Goal: Task Accomplishment & Management: Complete application form

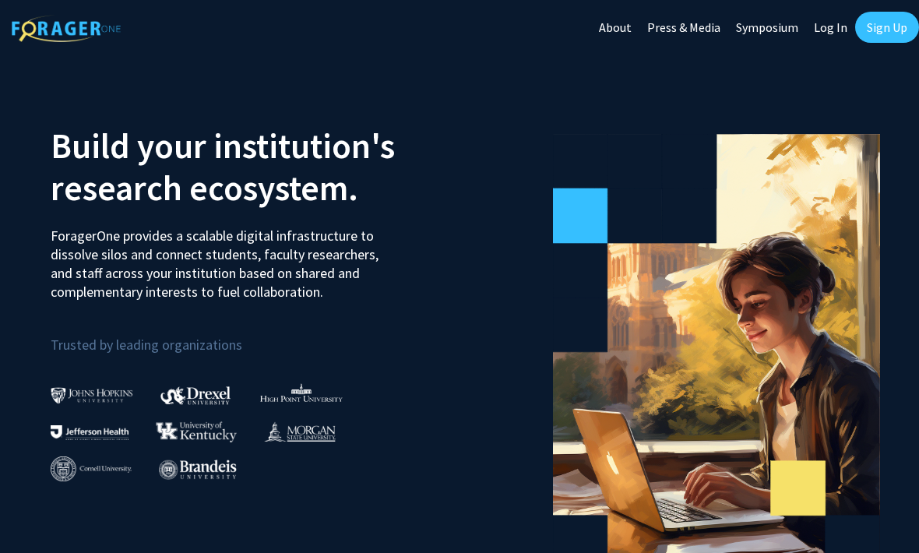
scroll to position [10, 0]
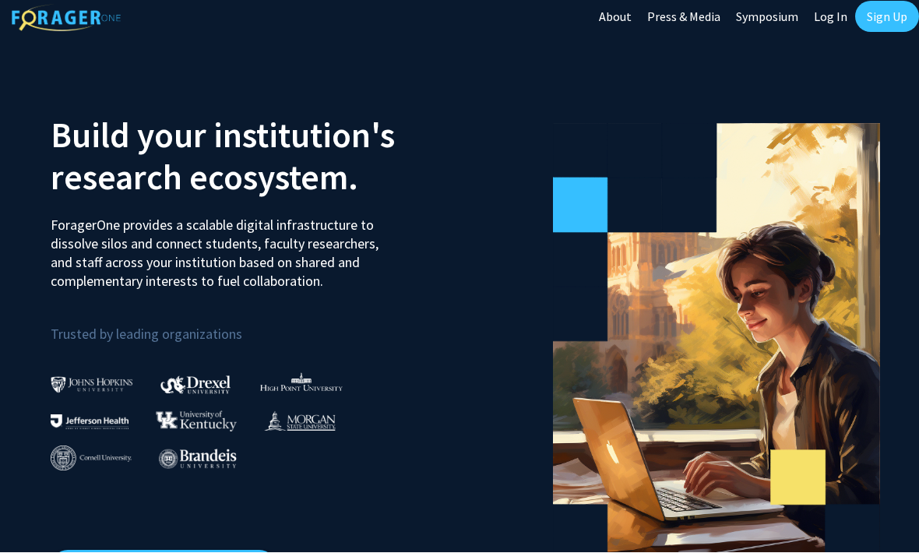
click at [877, 16] on link "Sign Up" at bounding box center [888, 17] width 64 height 31
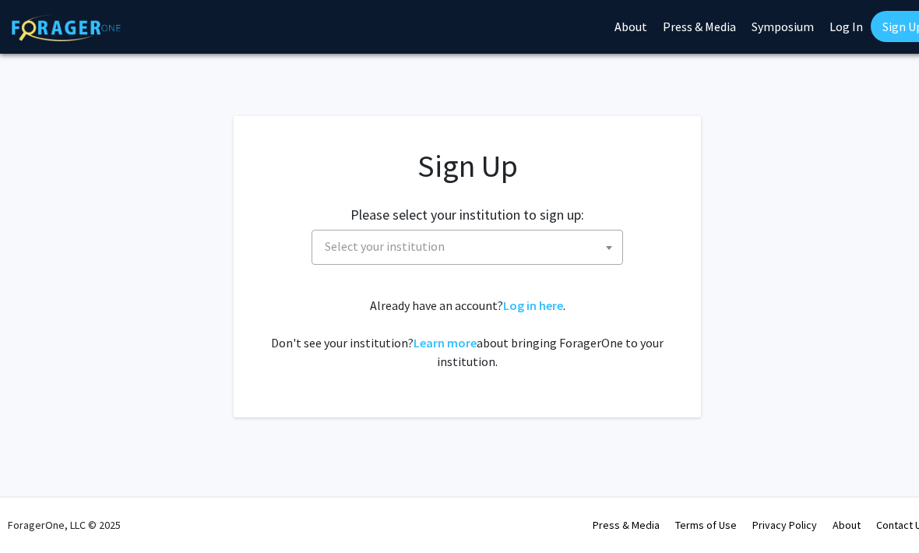
click at [339, 245] on span "Select your institution" at bounding box center [385, 247] width 120 height 16
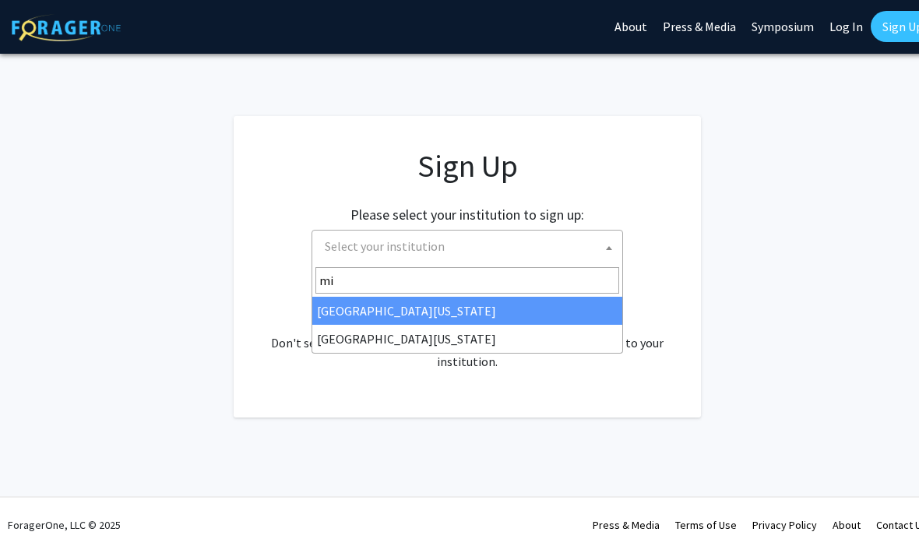
type input "mis"
select select "33"
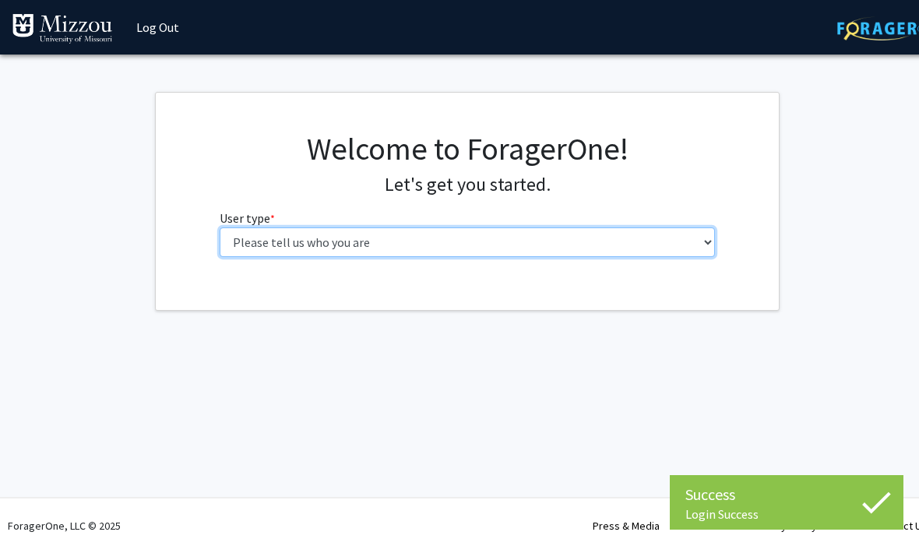
click at [255, 238] on select "Please tell us who you are Undergraduate Student Master's Student Doctoral Cand…" at bounding box center [468, 243] width 496 height 30
select select "1: undergrad"
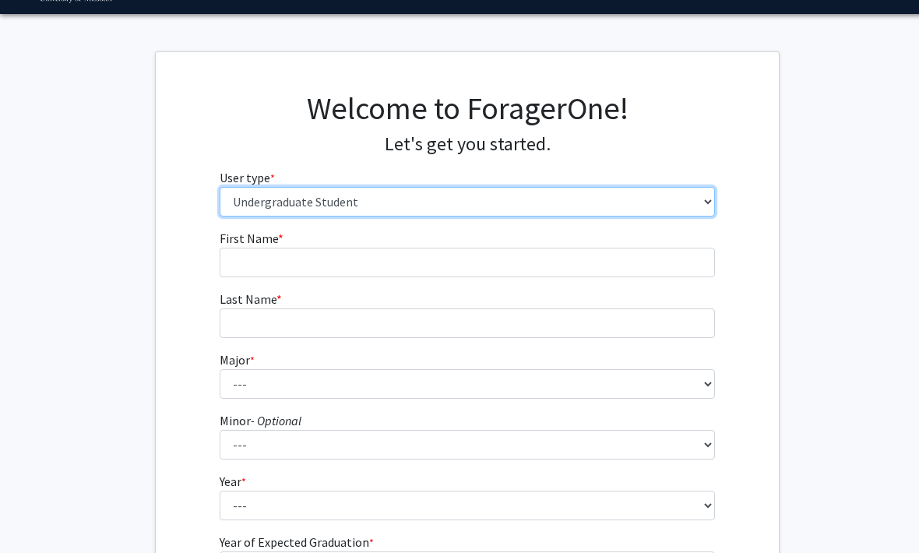
scroll to position [44, 0]
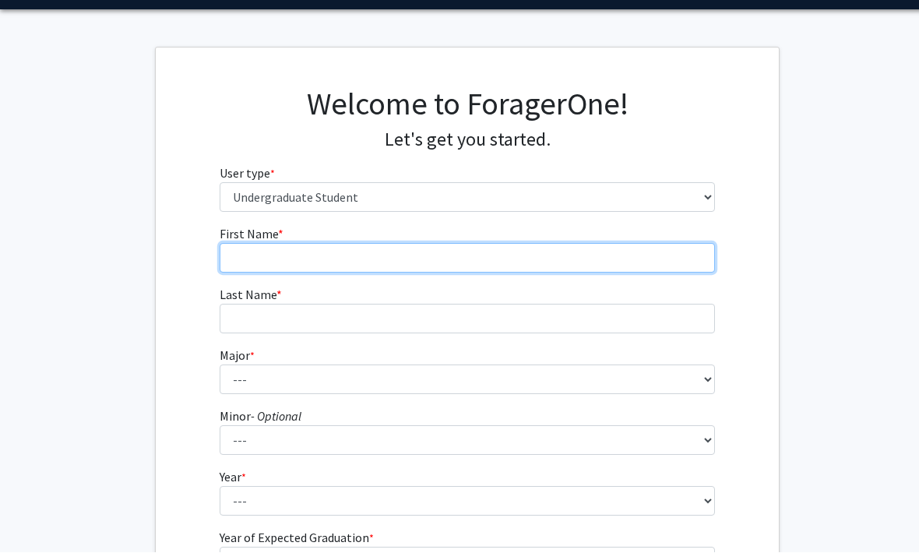
click at [254, 259] on input "First Name * required" at bounding box center [468, 259] width 496 height 30
type input "[PERSON_NAME]"
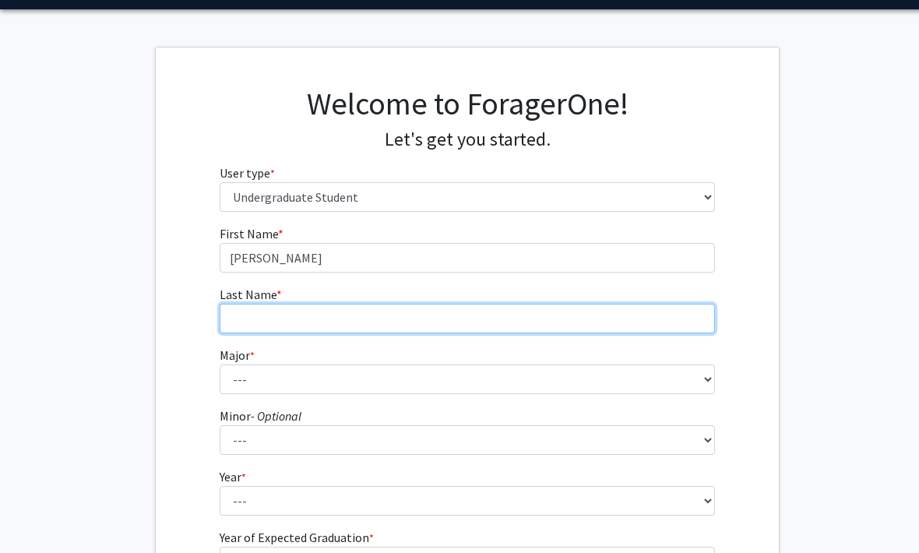
type input "[PERSON_NAME]"
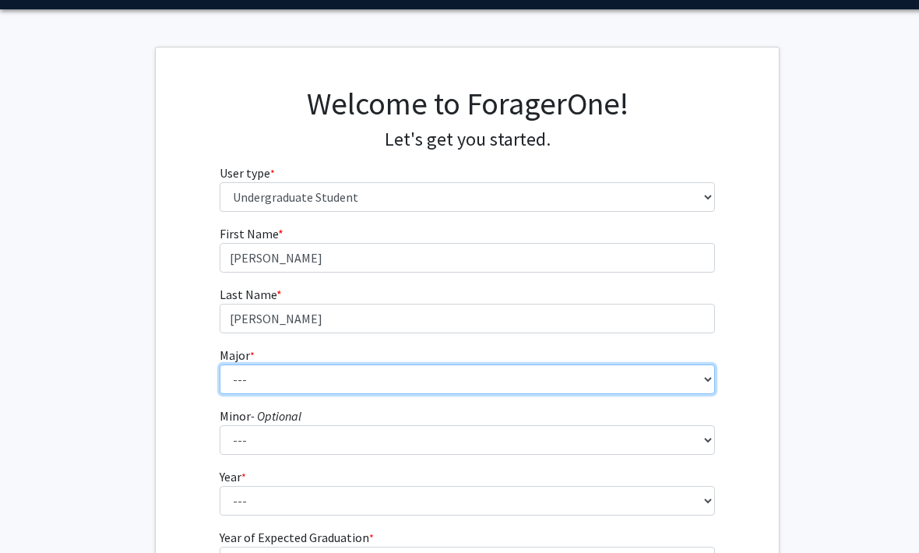
click at [528, 386] on select "--- Agribusiness Management Agricultural Education Agricultural Education: Comm…" at bounding box center [468, 380] width 496 height 30
select select "32: 2637"
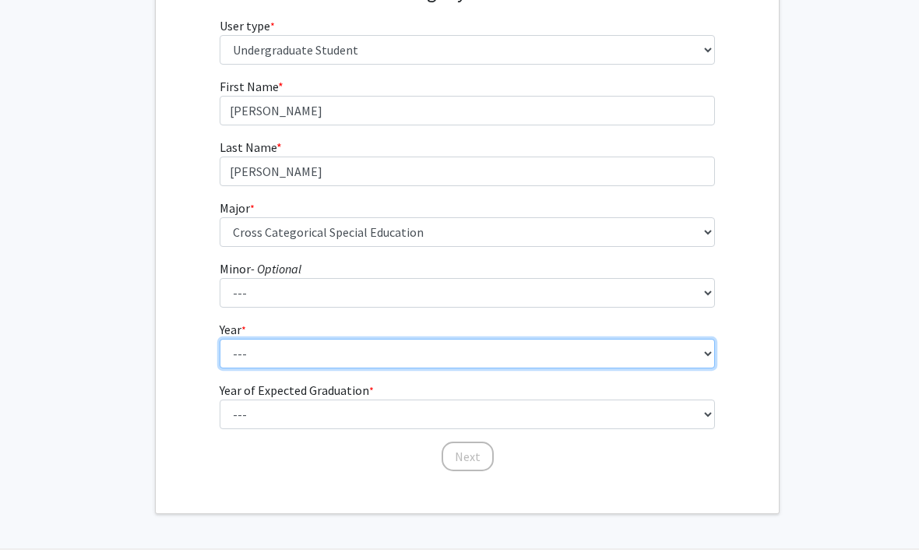
click at [657, 365] on select "--- First-year Sophomore Junior Senior Postbaccalaureate Certificate" at bounding box center [468, 355] width 496 height 30
select select "1: first-year"
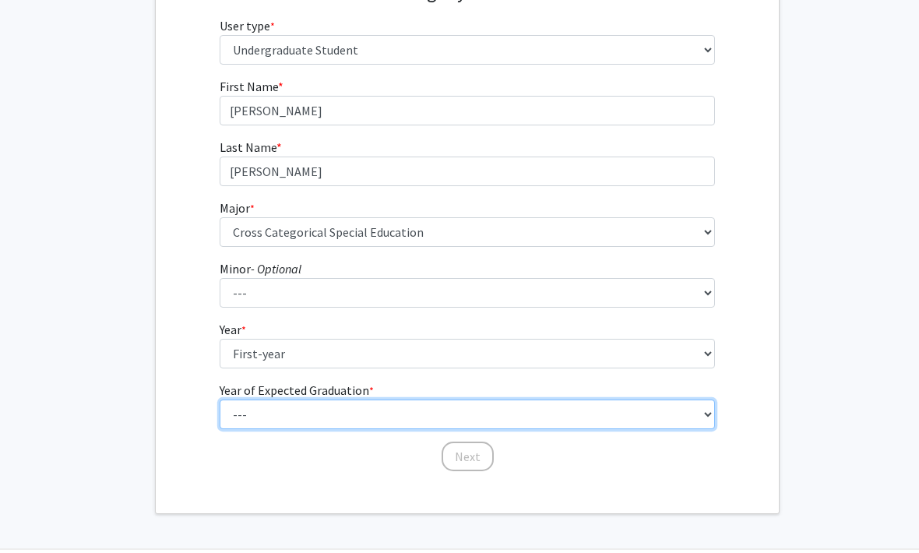
click at [462, 411] on select "--- 2025 2026 2027 2028 2029 2030 2031 2032 2033 2034" at bounding box center [468, 415] width 496 height 30
select select "5: 2029"
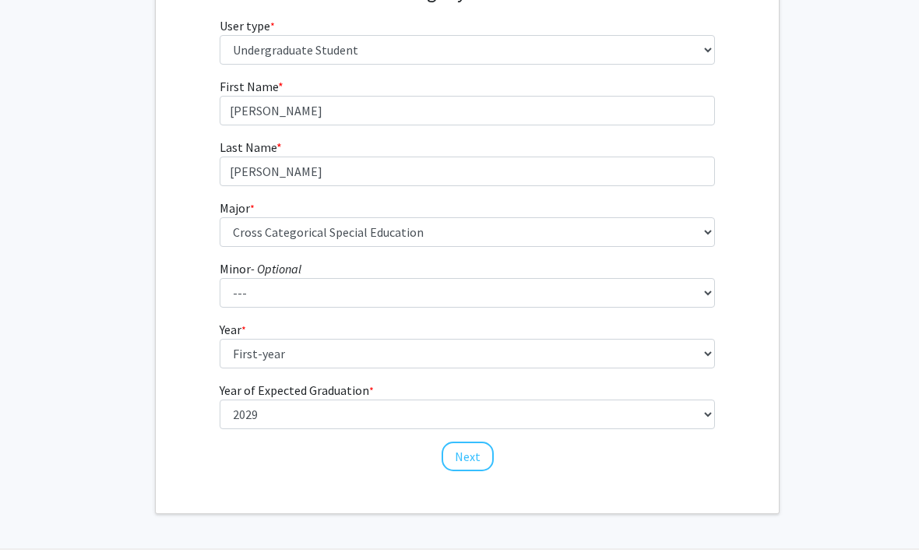
click at [485, 460] on button "Next" at bounding box center [468, 458] width 52 height 30
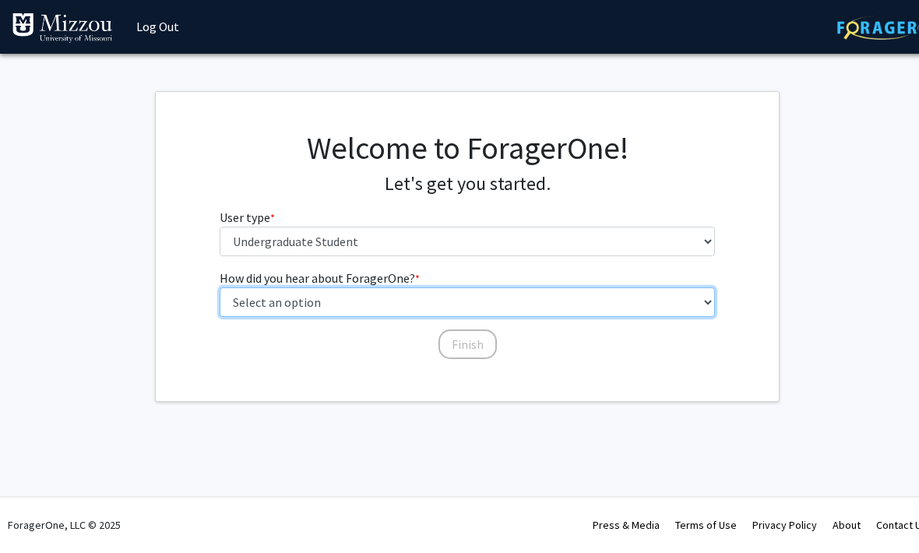
click at [646, 305] on select "Select an option Peer/student recommendation Faculty/staff recommendation Unive…" at bounding box center [468, 303] width 496 height 30
select select "2: faculty_recommendation"
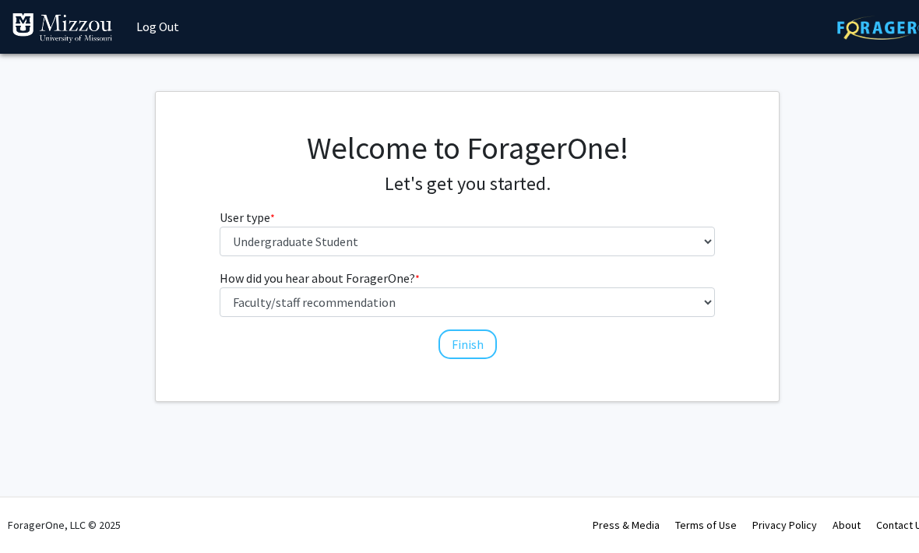
click at [468, 339] on button "Finish" at bounding box center [468, 345] width 58 height 30
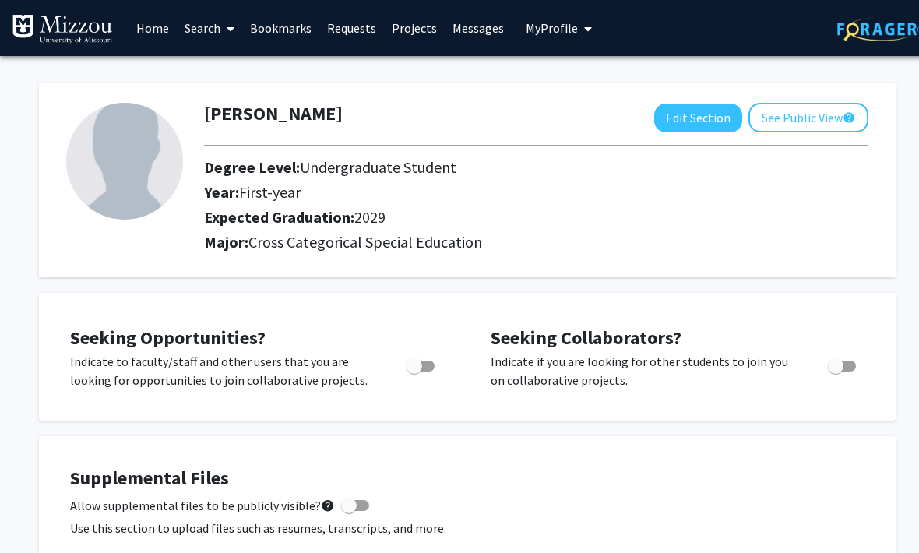
click at [163, 34] on link "Home" at bounding box center [153, 28] width 48 height 55
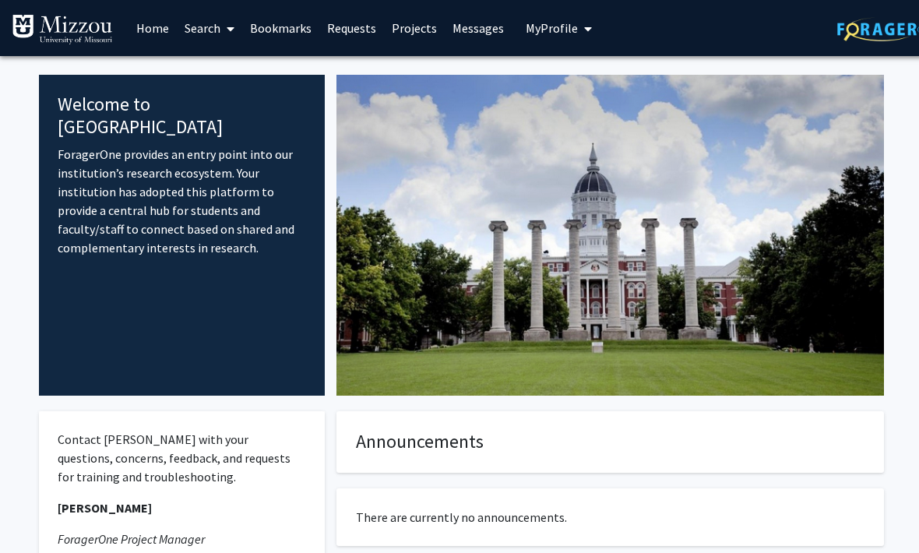
click at [411, 27] on link "Projects" at bounding box center [414, 28] width 61 height 55
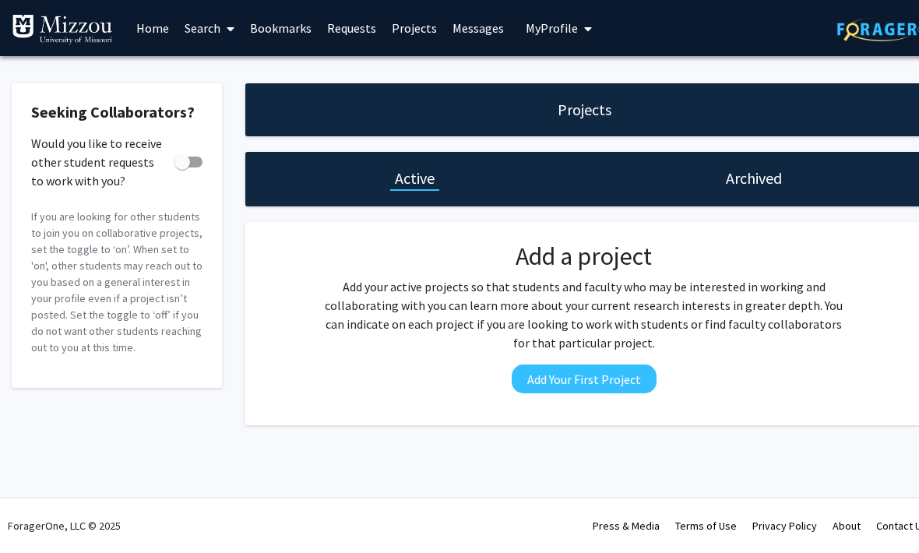
click at [203, 48] on link "Search" at bounding box center [209, 28] width 65 height 55
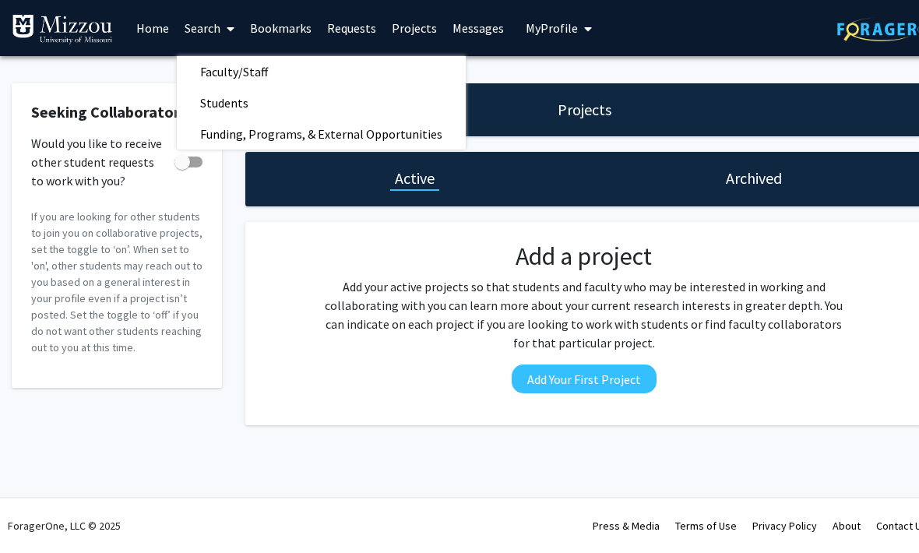
click at [222, 143] on span "Funding, Programs, & External Opportunities" at bounding box center [321, 133] width 289 height 31
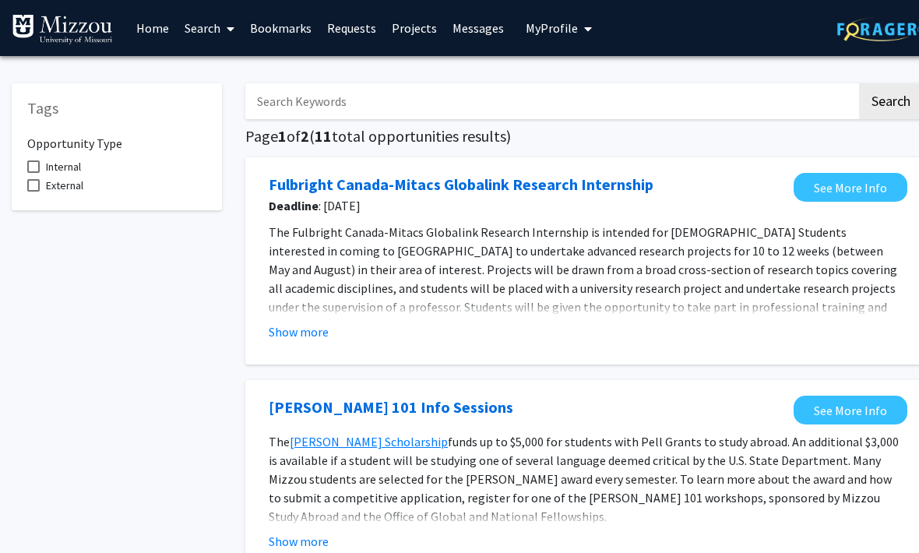
click at [292, 97] on input "Search Keywords" at bounding box center [551, 101] width 612 height 36
type input "Special education"
click at [891, 100] on button "Search" at bounding box center [891, 101] width 64 height 36
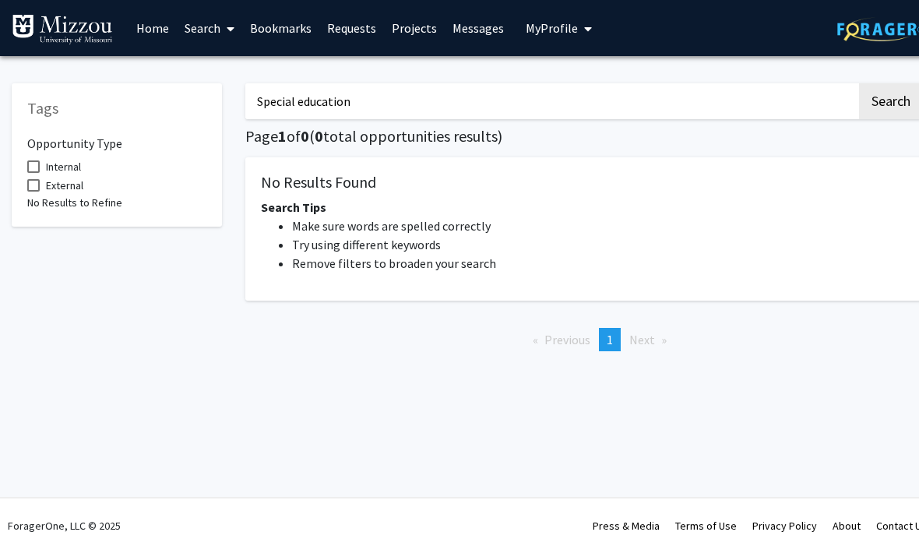
click at [224, 12] on span at bounding box center [228, 29] width 14 height 55
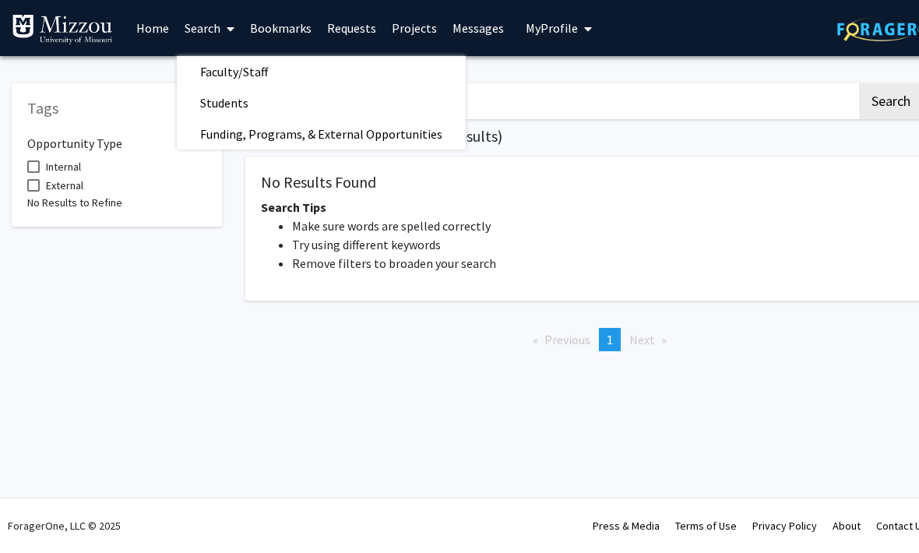
click at [217, 67] on span "Faculty/Staff" at bounding box center [234, 71] width 115 height 31
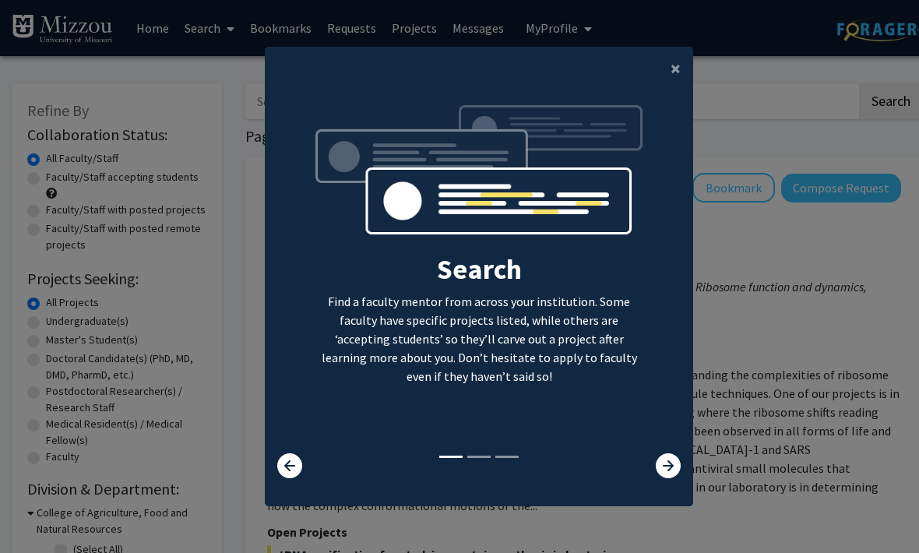
click at [679, 80] on span "×" at bounding box center [676, 68] width 10 height 24
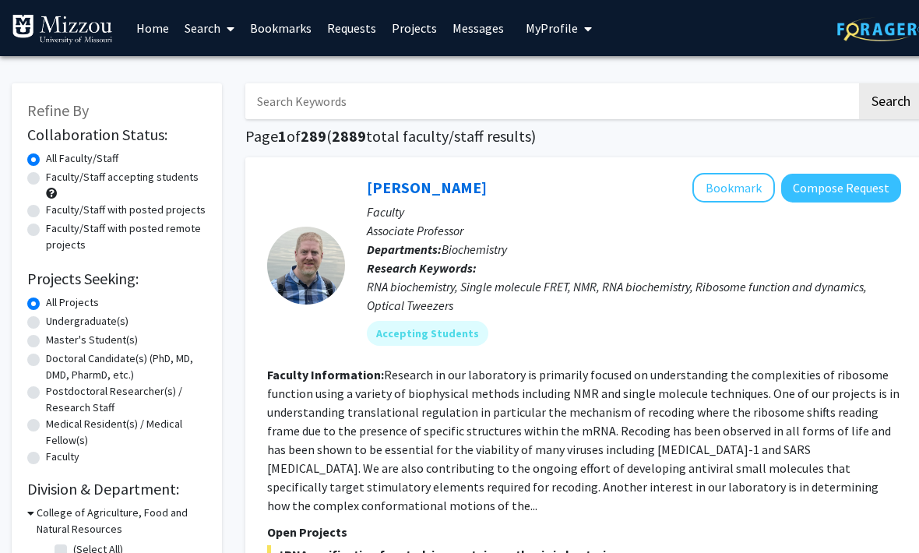
click at [672, 75] on div "Search Find a faculty mentor from across your institution. Some faculty have sp…" at bounding box center [479, 151] width 427 height 351
click at [715, 96] on input "Search Keywords" at bounding box center [551, 101] width 612 height 36
type input "P"
type input "Special education"
click at [891, 100] on button "Search" at bounding box center [891, 101] width 64 height 36
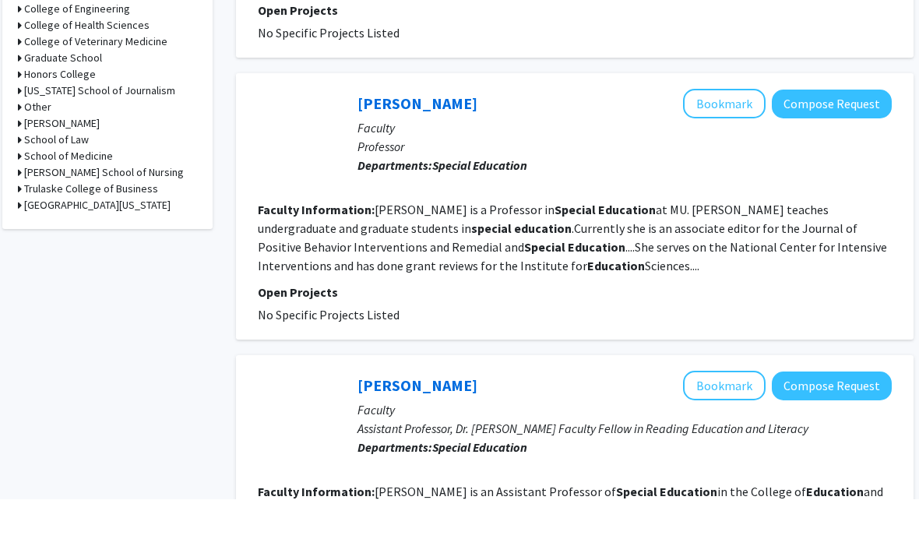
scroll to position [722, 9]
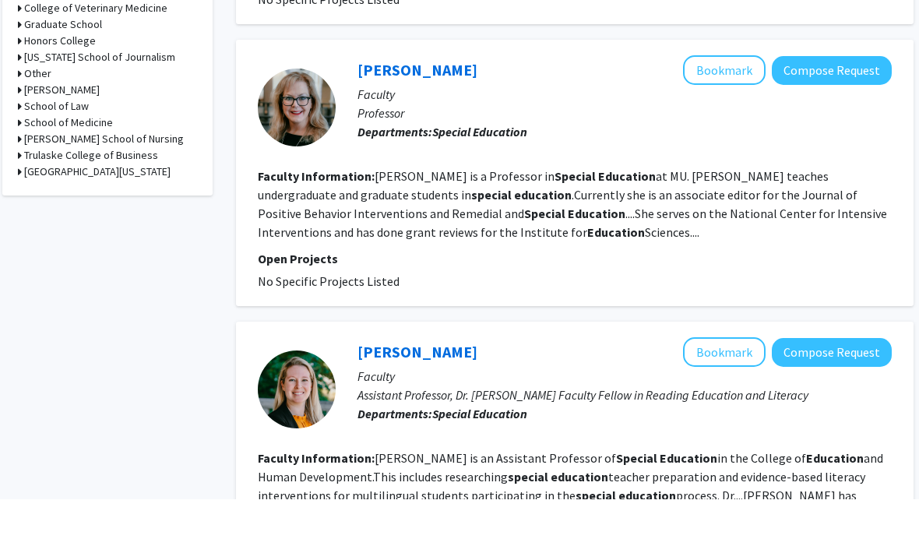
click at [806, 504] on b "Education" at bounding box center [835, 512] width 58 height 16
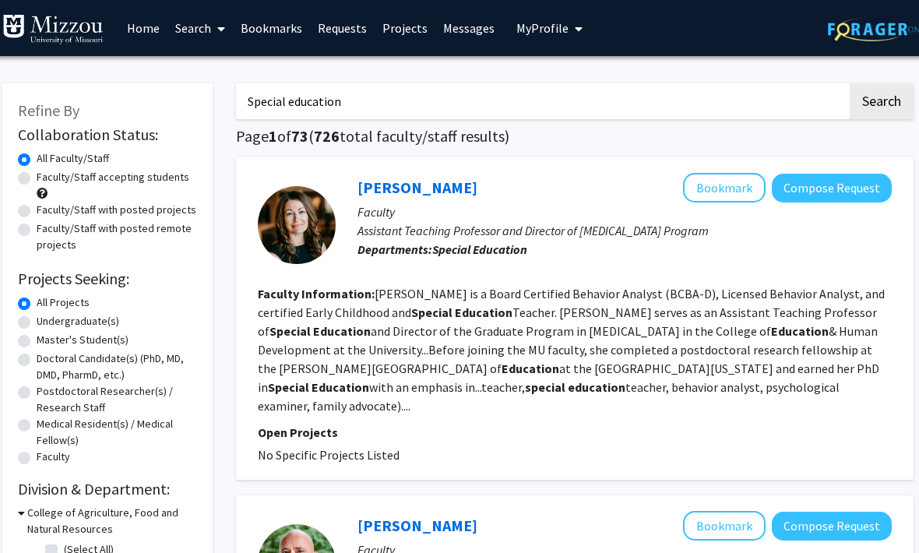
scroll to position [0, 0]
